Goal: Navigation & Orientation: Find specific page/section

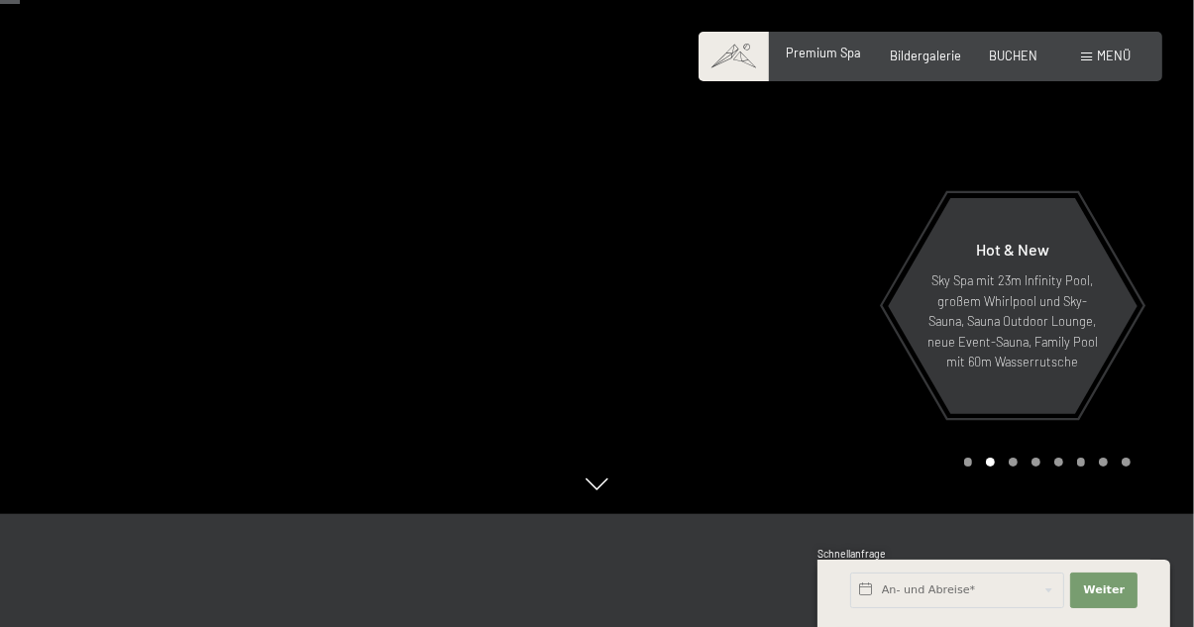
click at [832, 58] on span "Premium Spa" at bounding box center [824, 53] width 75 height 16
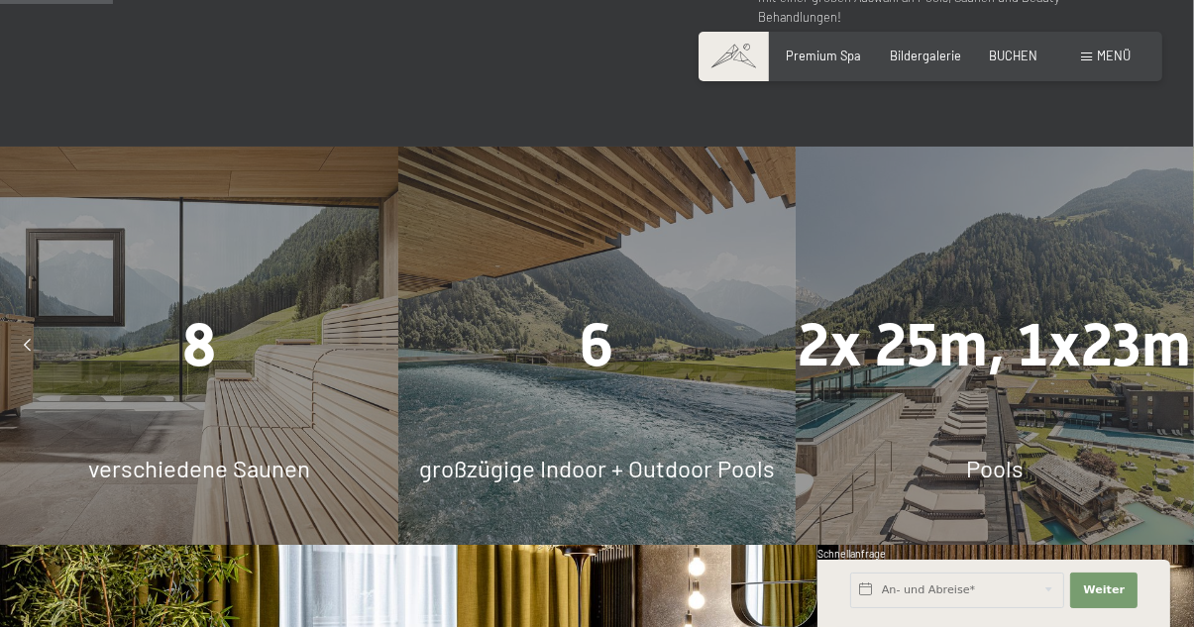
scroll to position [1049, 0]
click at [1091, 62] on div "Menü" at bounding box center [1106, 57] width 50 height 18
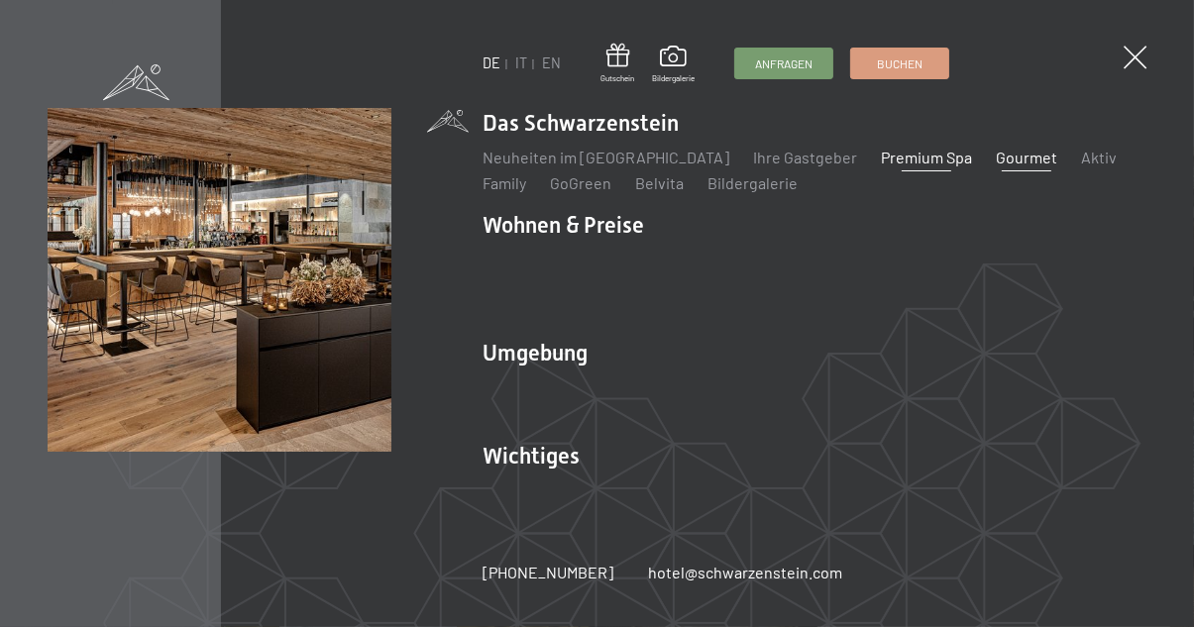
click at [996, 163] on link "Gourmet" at bounding box center [1026, 157] width 61 height 19
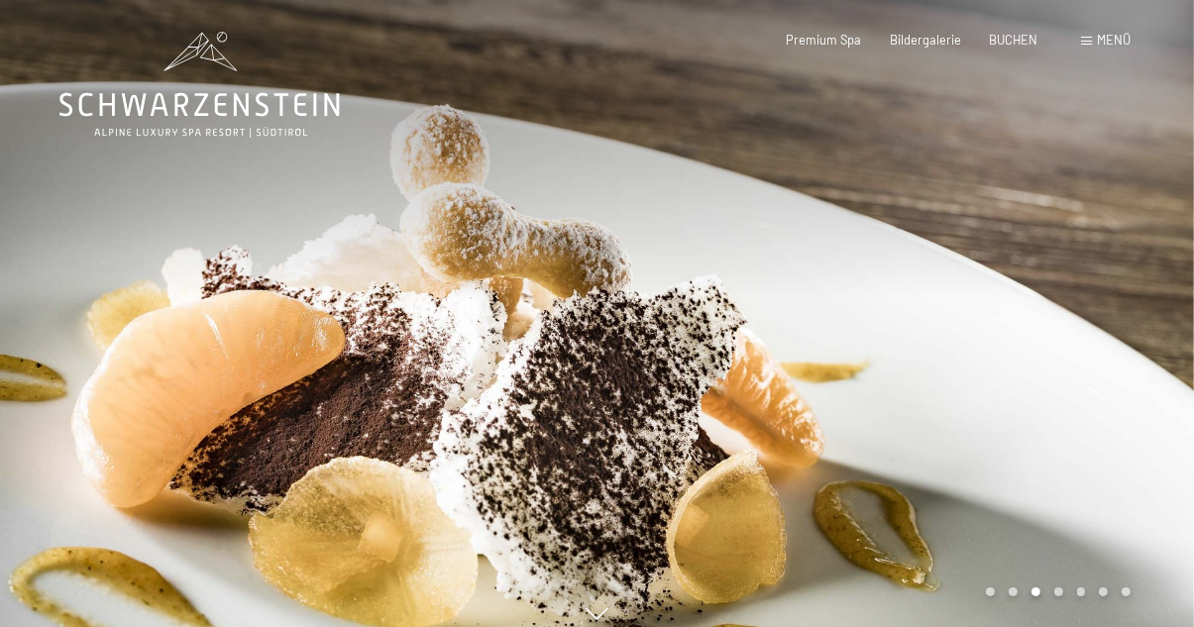
click at [1106, 42] on span "Menü" at bounding box center [1114, 40] width 34 height 16
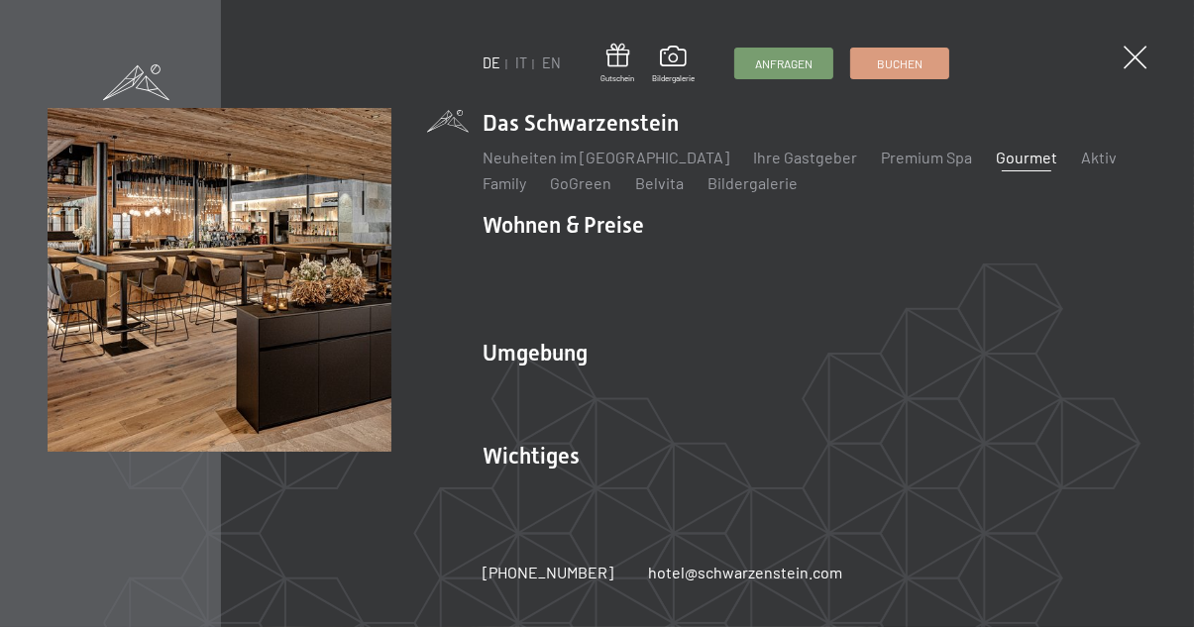
click at [1161, 62] on div "DE IT EN Gutschein Bildergalerie Anfragen Buchen DE IT EN Das Schwarzenstein Ne…" at bounding box center [597, 313] width 1194 height 627
click at [1140, 67] on span at bounding box center [1134, 58] width 33 height 33
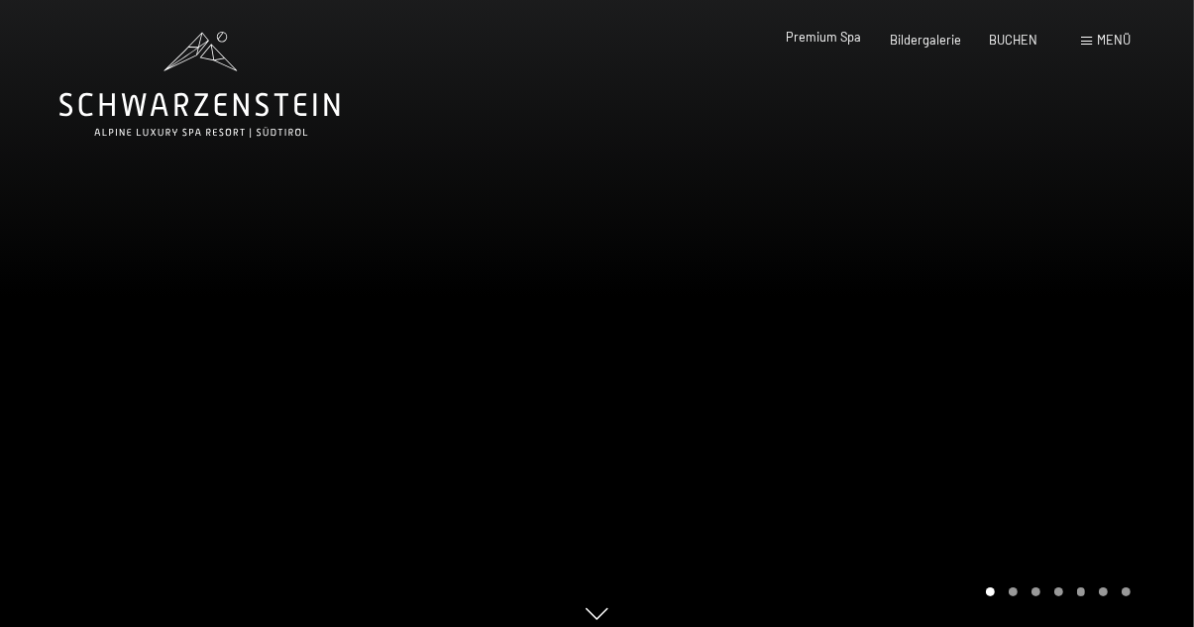
click at [839, 44] on span "Premium Spa" at bounding box center [824, 37] width 75 height 16
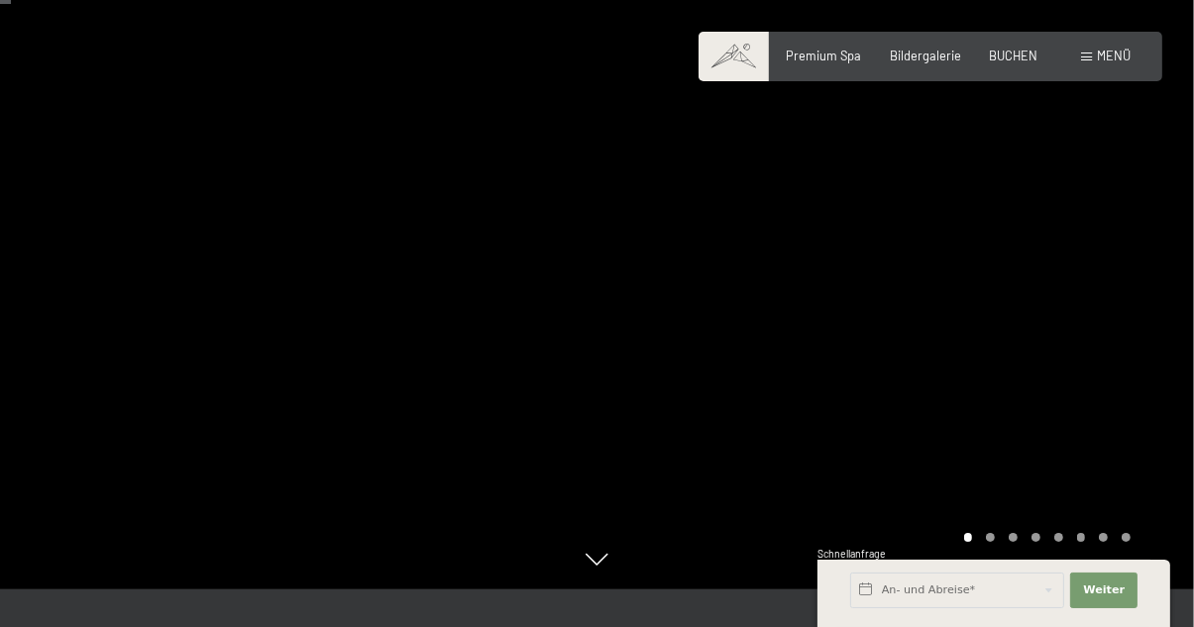
scroll to position [30, 0]
